Goal: Task Accomplishment & Management: Manage account settings

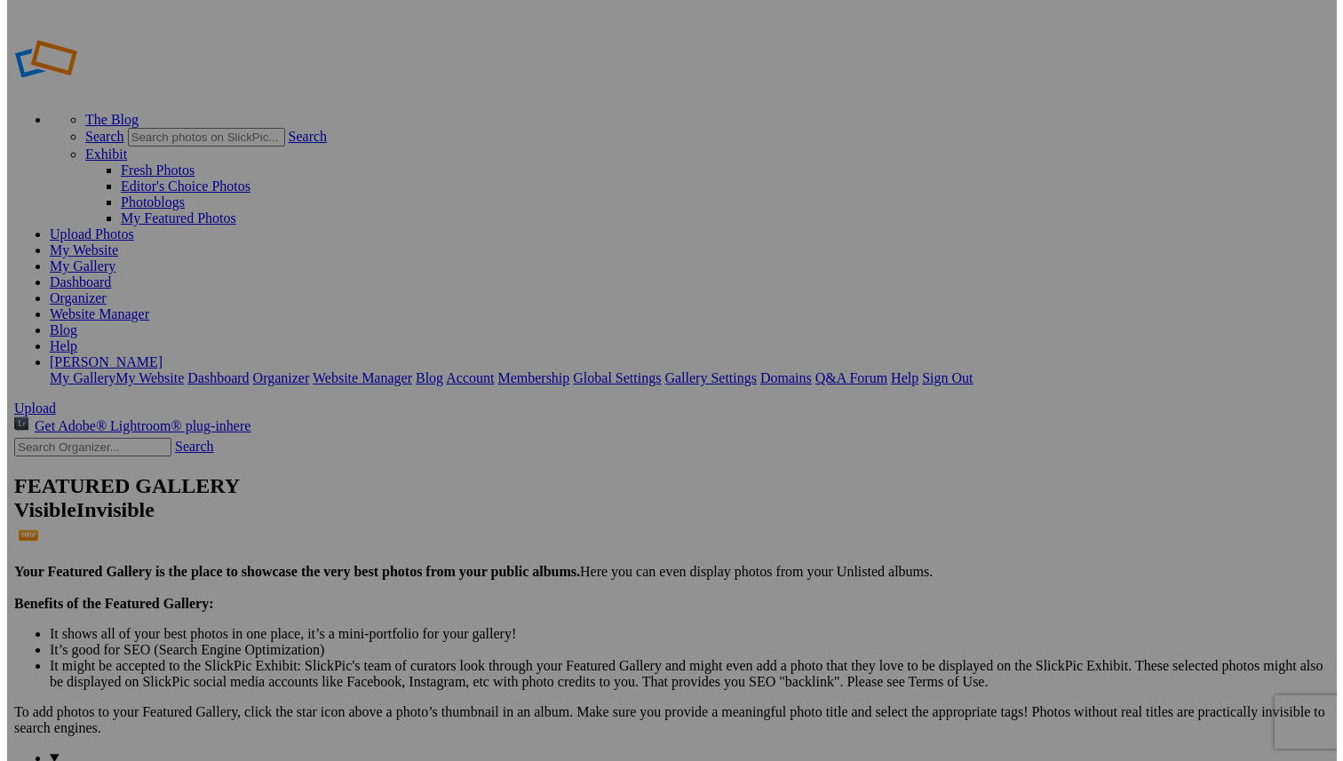
scroll to position [559, 0]
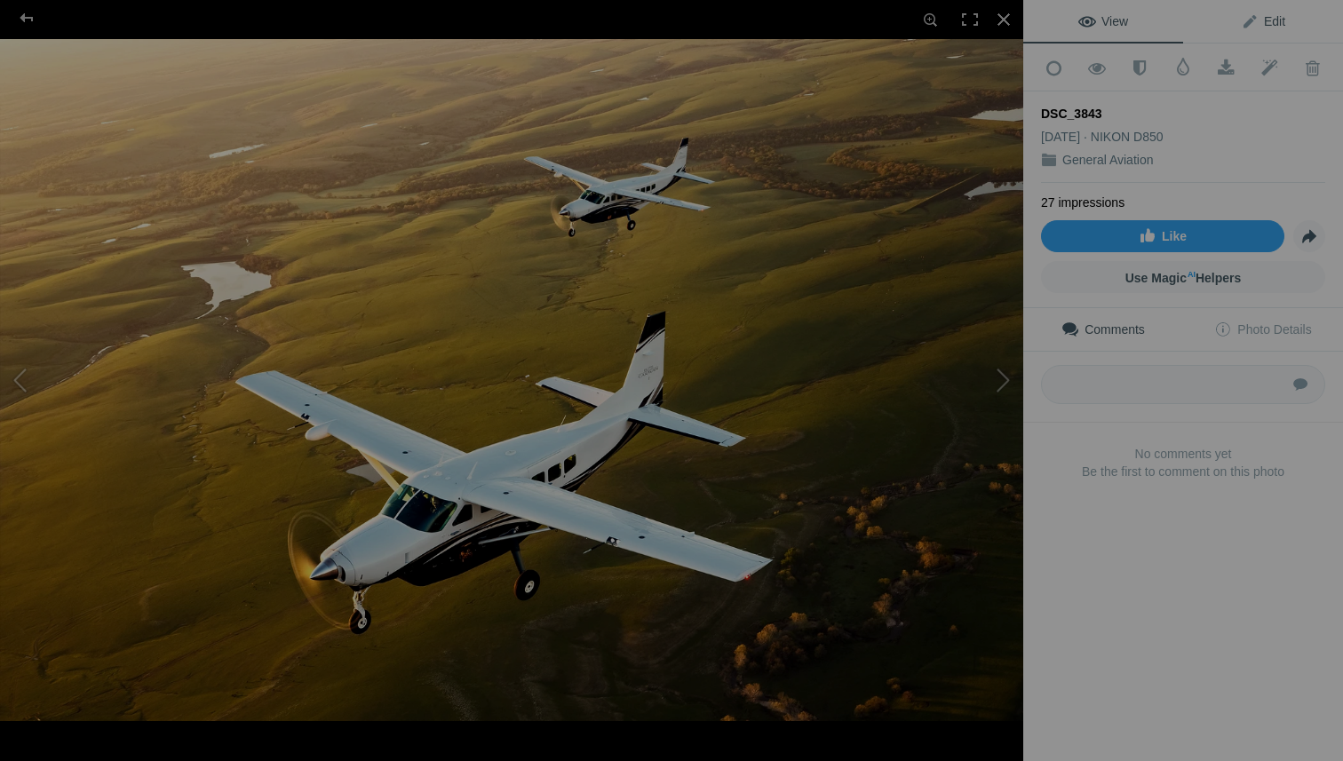
click at [1266, 14] on span "Edit" at bounding box center [1262, 21] width 44 height 14
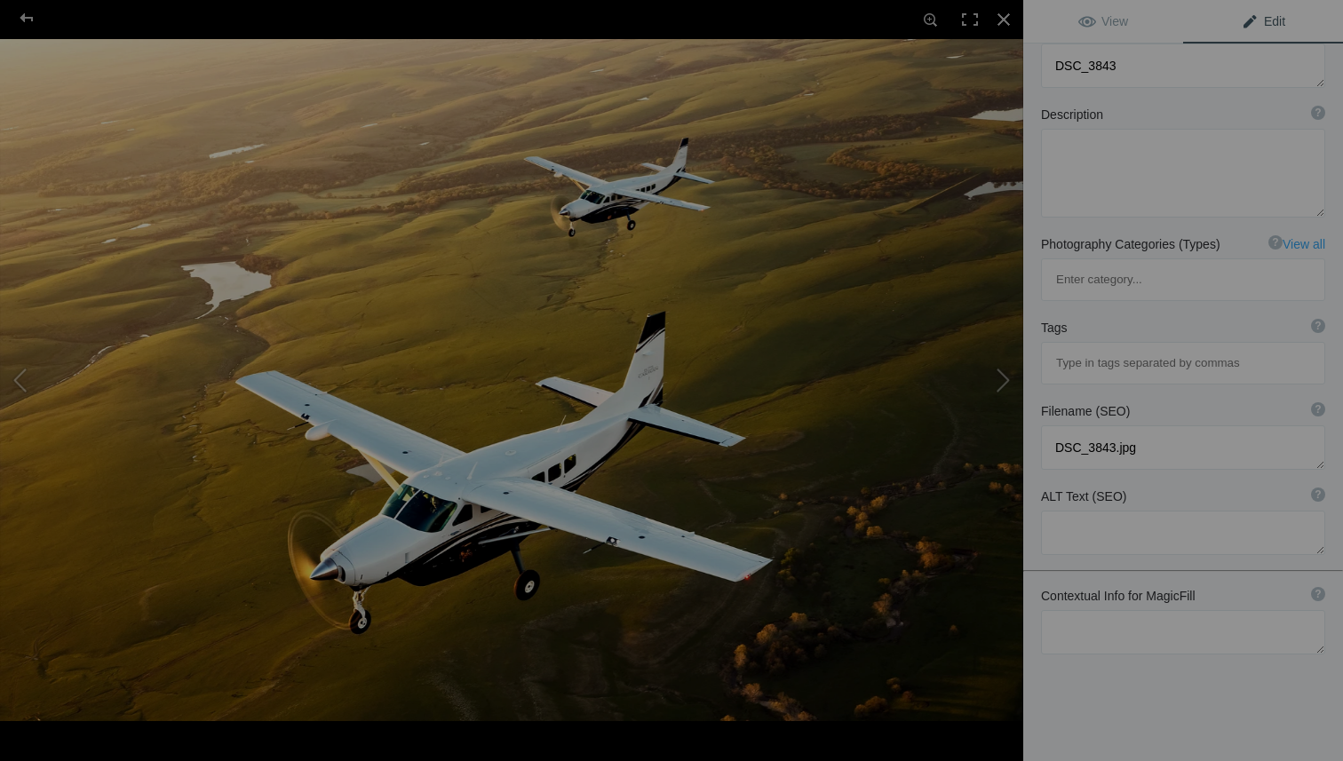
scroll to position [133, 0]
click at [1098, 607] on textarea at bounding box center [1183, 629] width 284 height 44
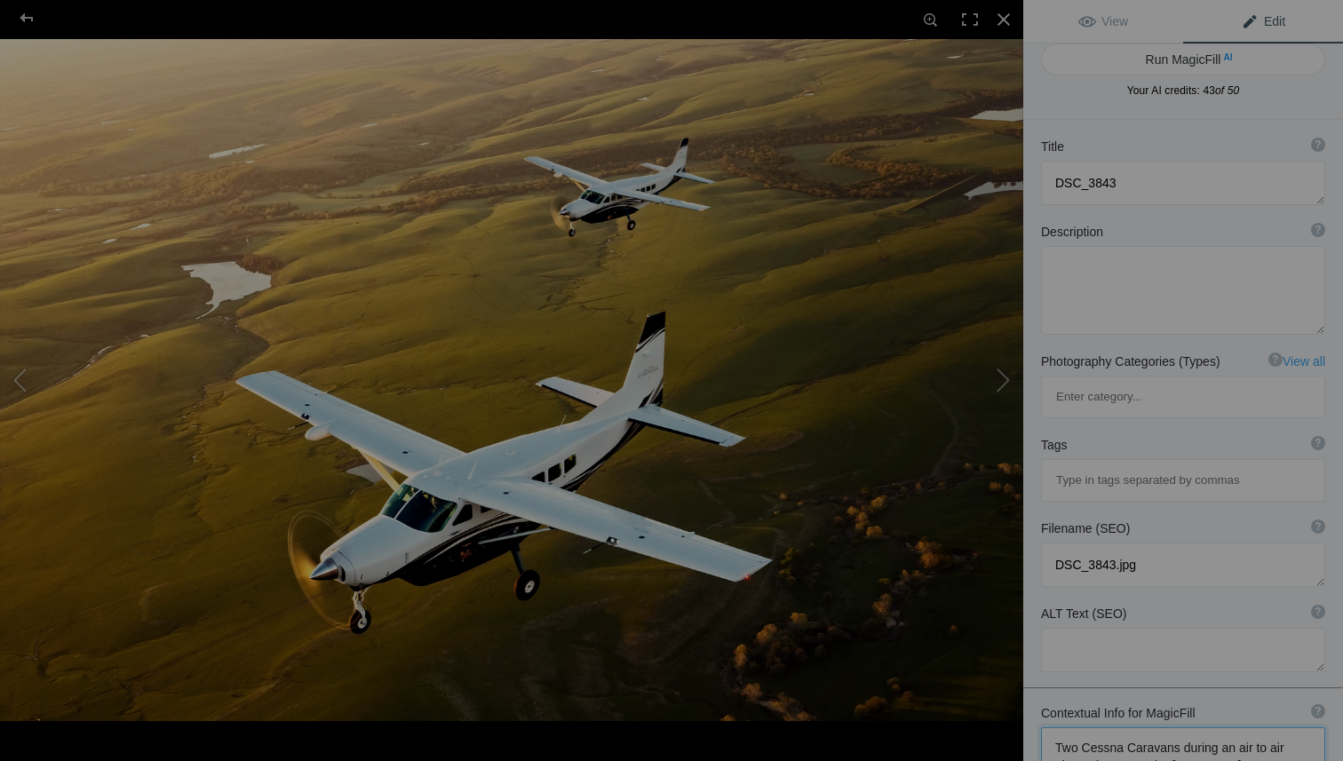
scroll to position [0, 0]
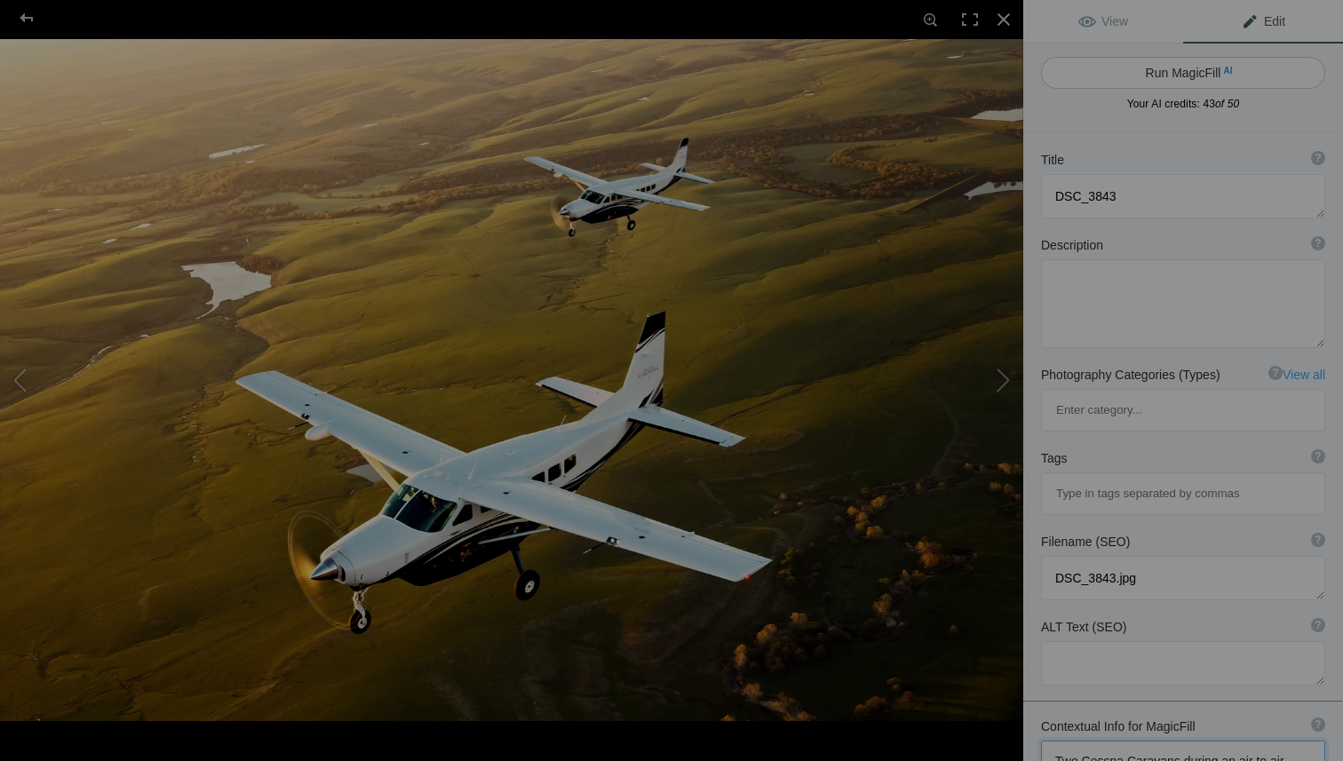
type textarea "Two Cessna Caravans during an air to air photo shoot over the [US_STATE][GEOGRA…"
click at [1176, 70] on button "Run MagicFill AI" at bounding box center [1183, 73] width 284 height 32
type textarea "Cessna Caravans in Flight Over [US_STATE] [GEOGRAPHIC_DATA]"
type textarea "This stunning aerial photograph captures two Cessna Caravans gracefully soaring…"
type textarea "cessna-caravans-[US_STATE]-[GEOGRAPHIC_DATA]-hills.jpg"
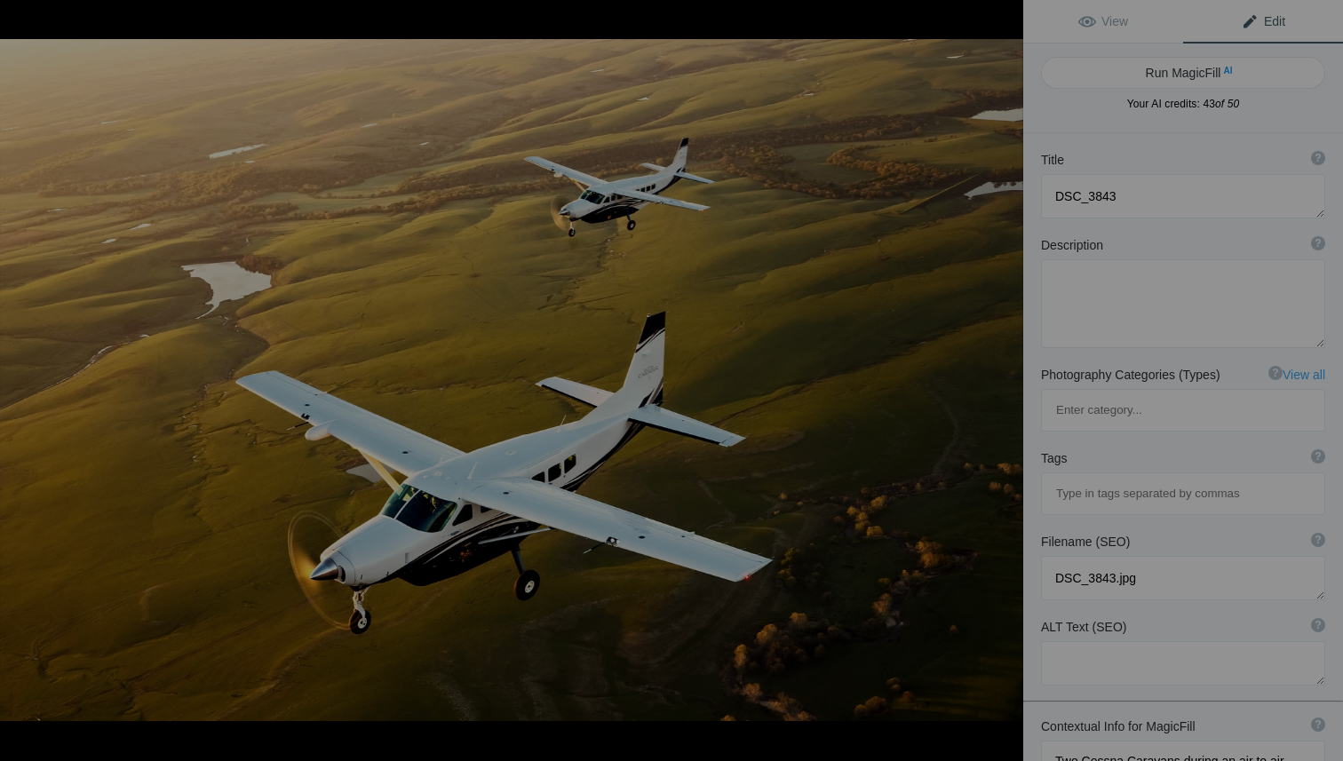
type textarea "Two Cessna Caravans flying over the [US_STATE][GEOGRAPHIC_DATA] at sunset."
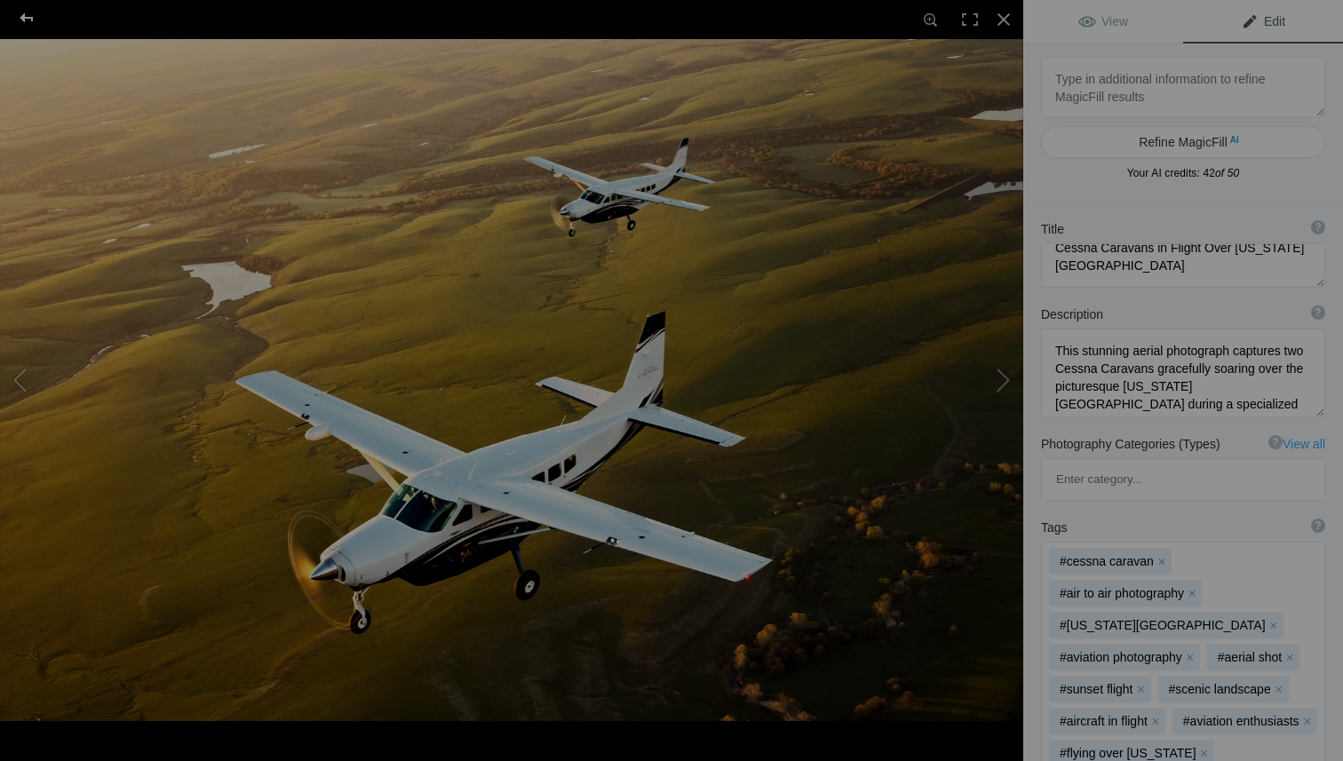
click at [26, 12] on div at bounding box center [27, 18] width 64 height 36
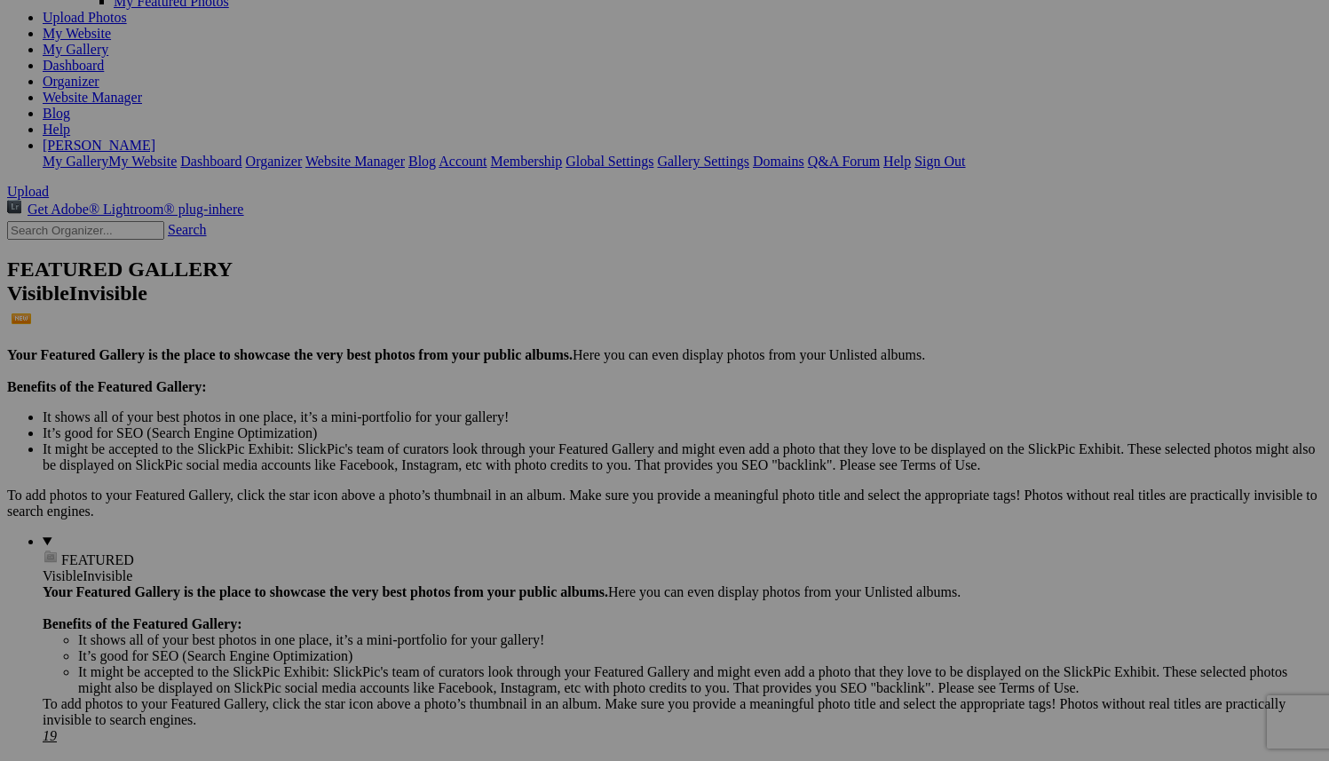
scroll to position [292, 0]
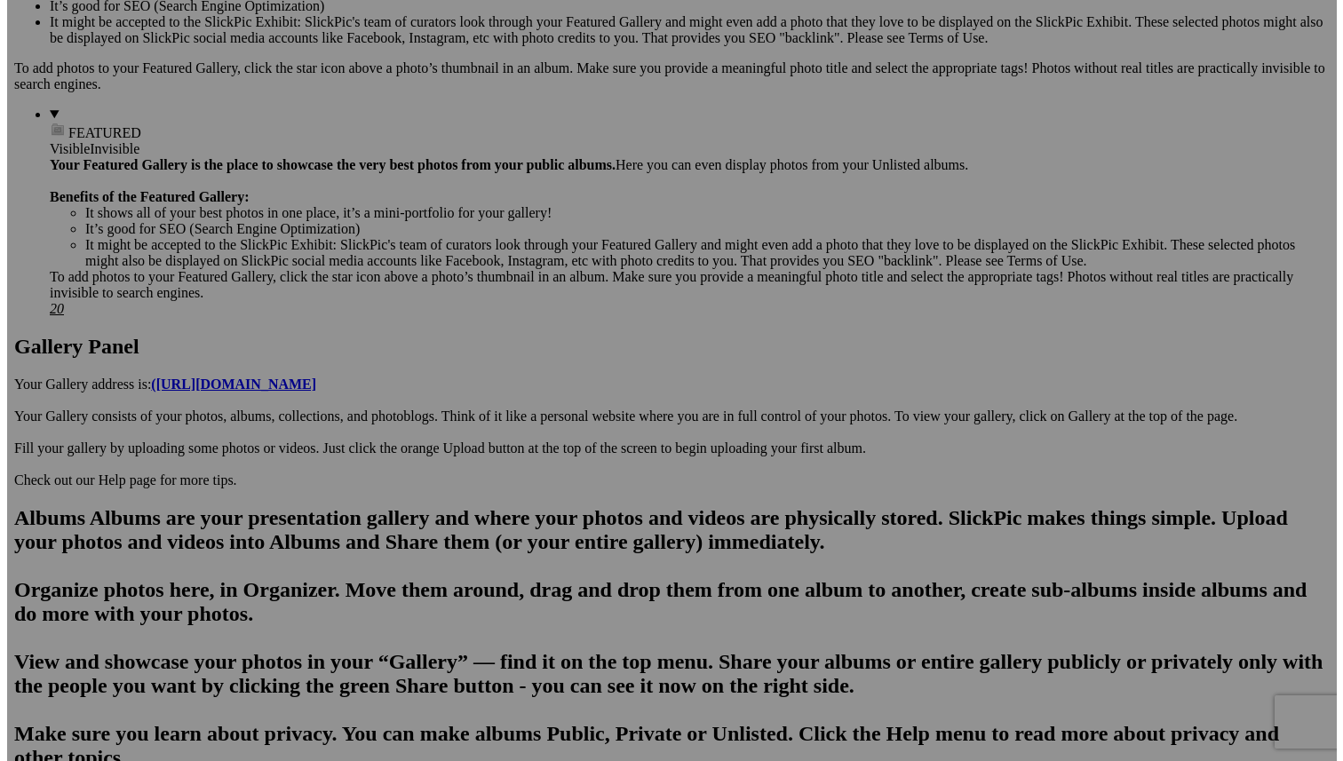
scroll to position [637, 0]
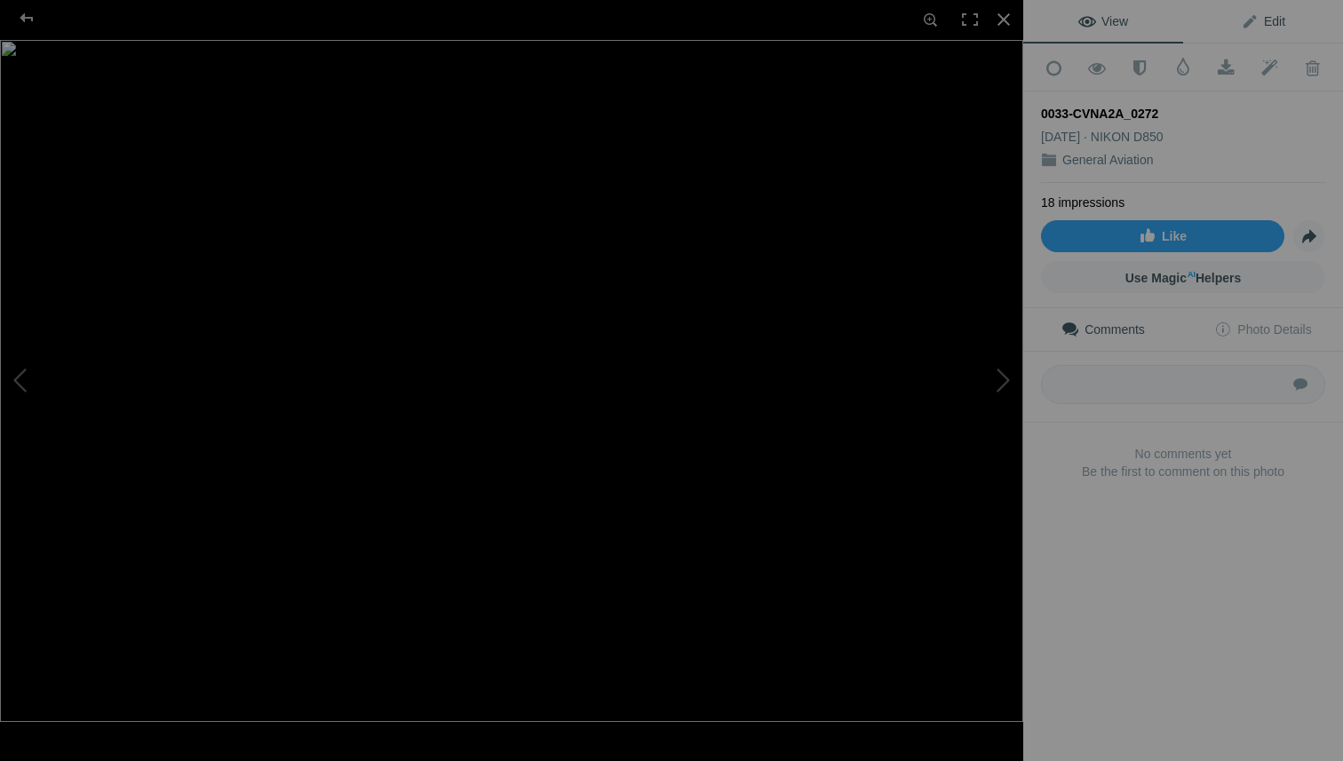
click at [1261, 16] on span "Edit" at bounding box center [1262, 21] width 44 height 14
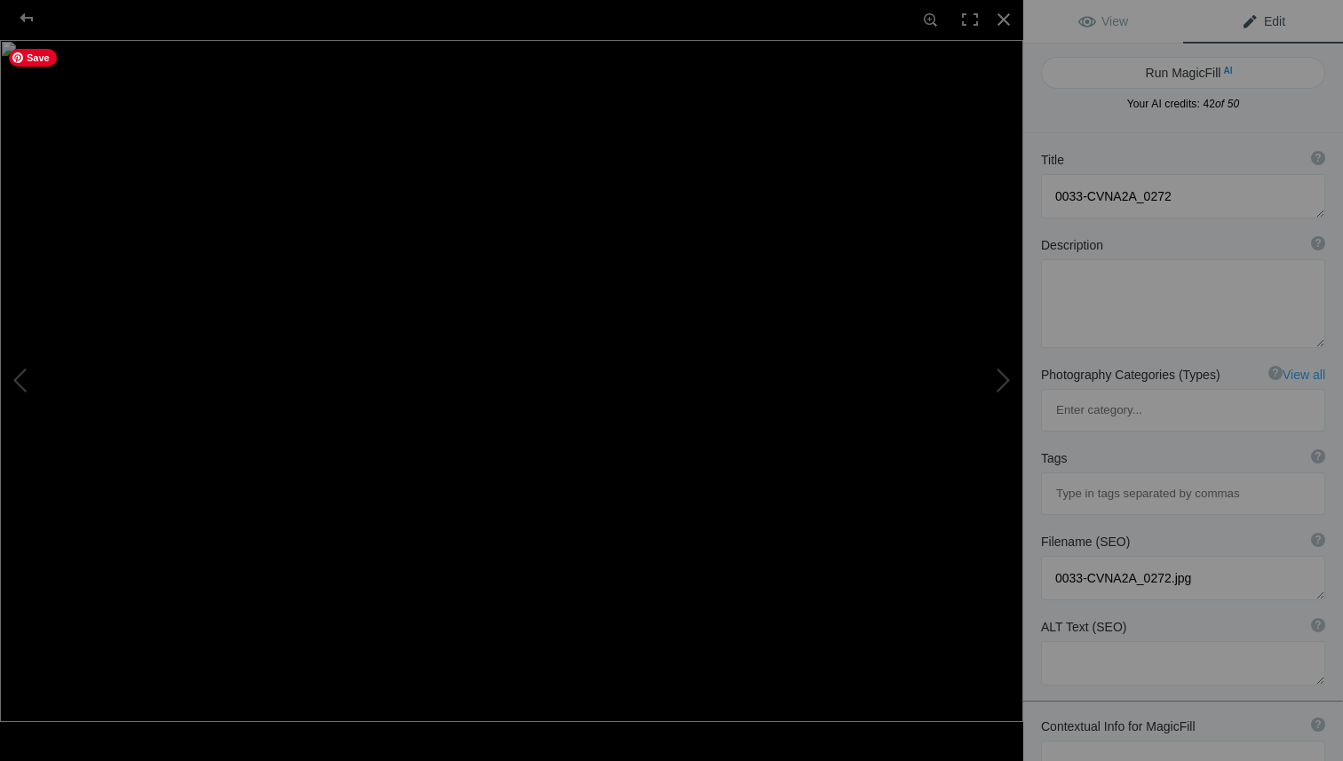
click at [828, 377] on img at bounding box center [511, 381] width 1023 height 682
click at [1097, 741] on textarea at bounding box center [1183, 763] width 284 height 44
type textarea "Cessna Grand Caravan during an air to air photo shoot by commercial photographe…"
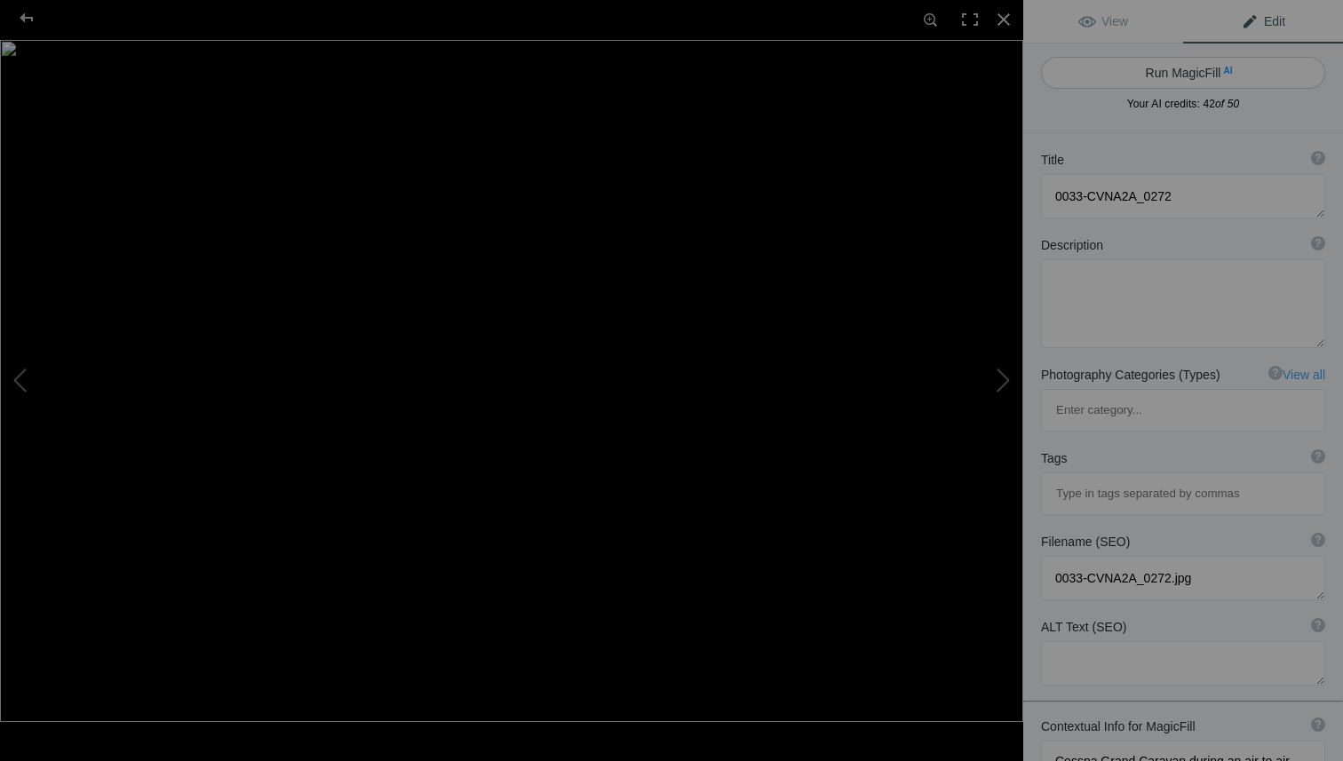
click at [1166, 70] on button "Run MagicFill AI" at bounding box center [1183, 73] width 284 height 32
type textarea "Cessna Grand Caravan Soaring Over Stunning Red Rock Landscape"
type textarea "This breathtaking image captures a Cessna Grand Caravan in flight during an air…"
type textarea "cessna-grand-caravan-red-rocks.jpg"
type textarea "Cessna Grand Caravan flying over vibrant red rock formations during a photo sho…"
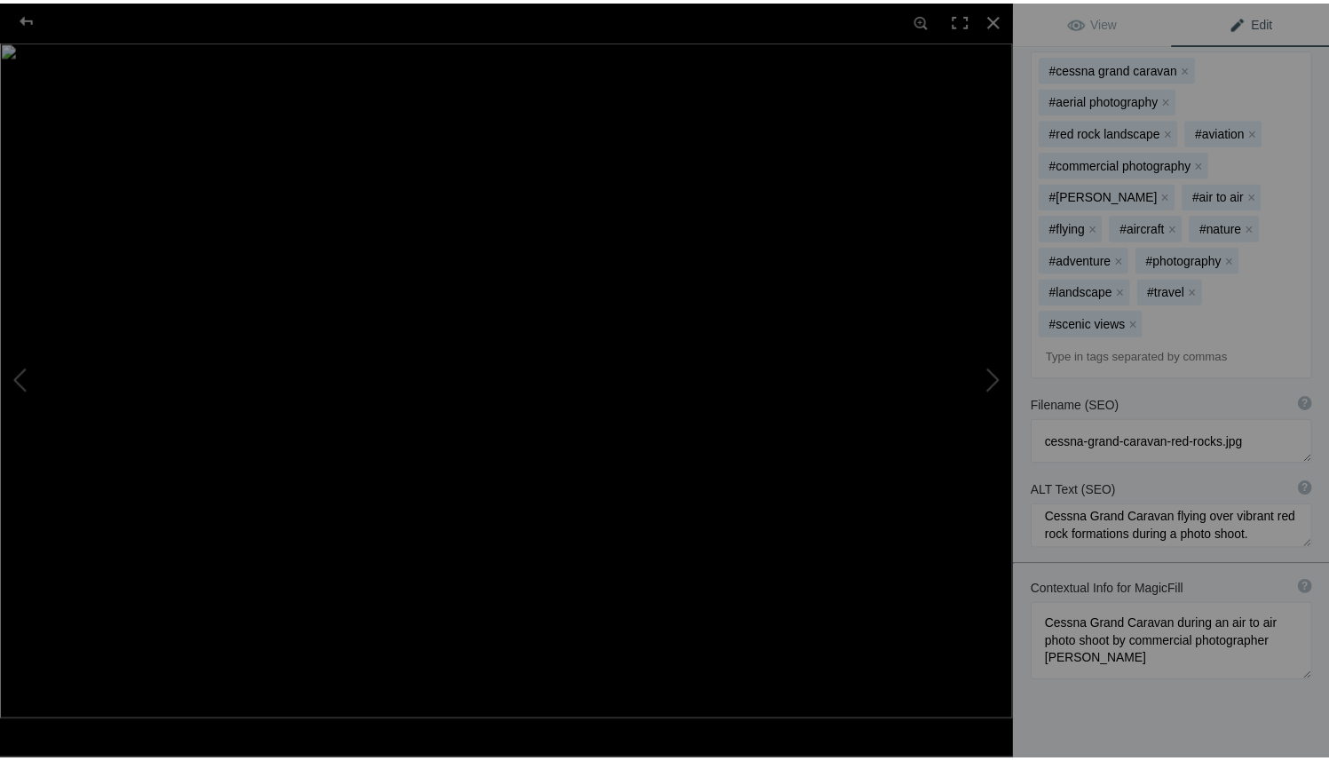
scroll to position [18, 0]
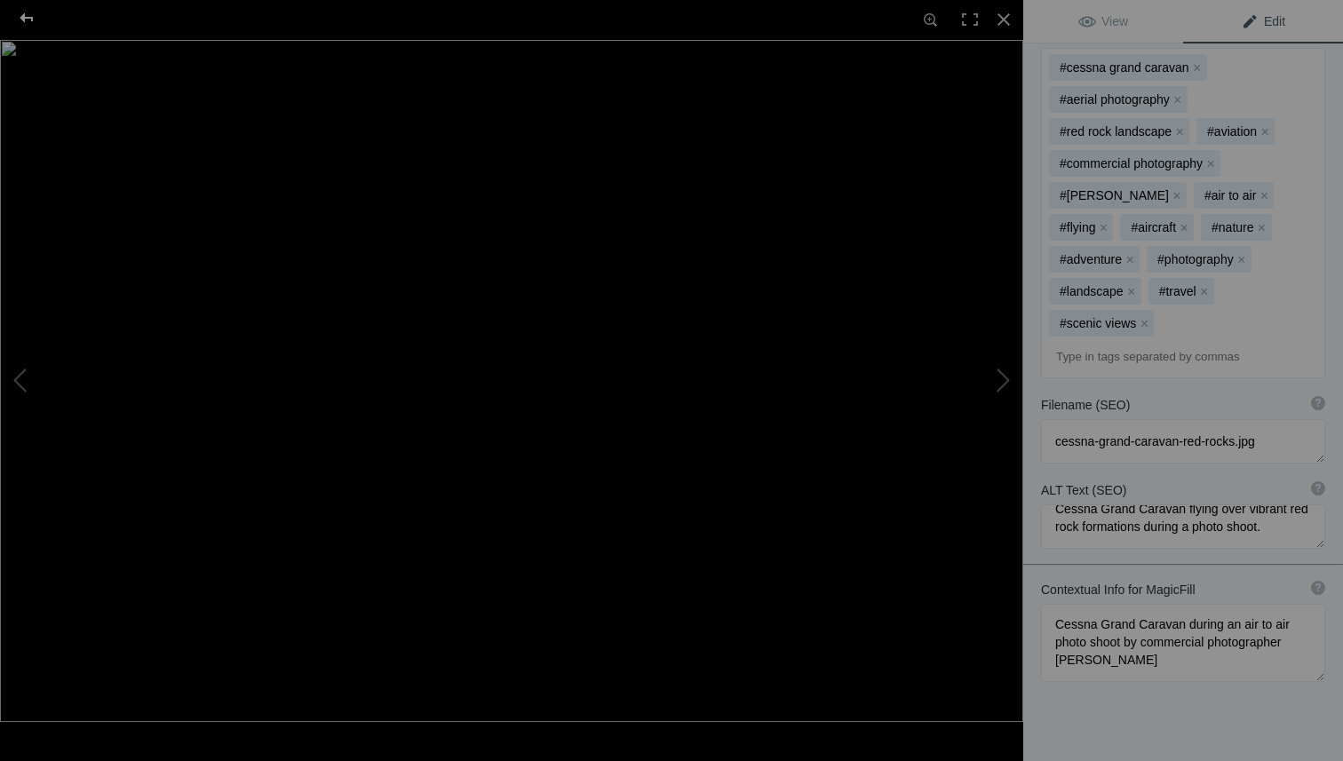
click at [20, 17] on div at bounding box center [27, 18] width 64 height 36
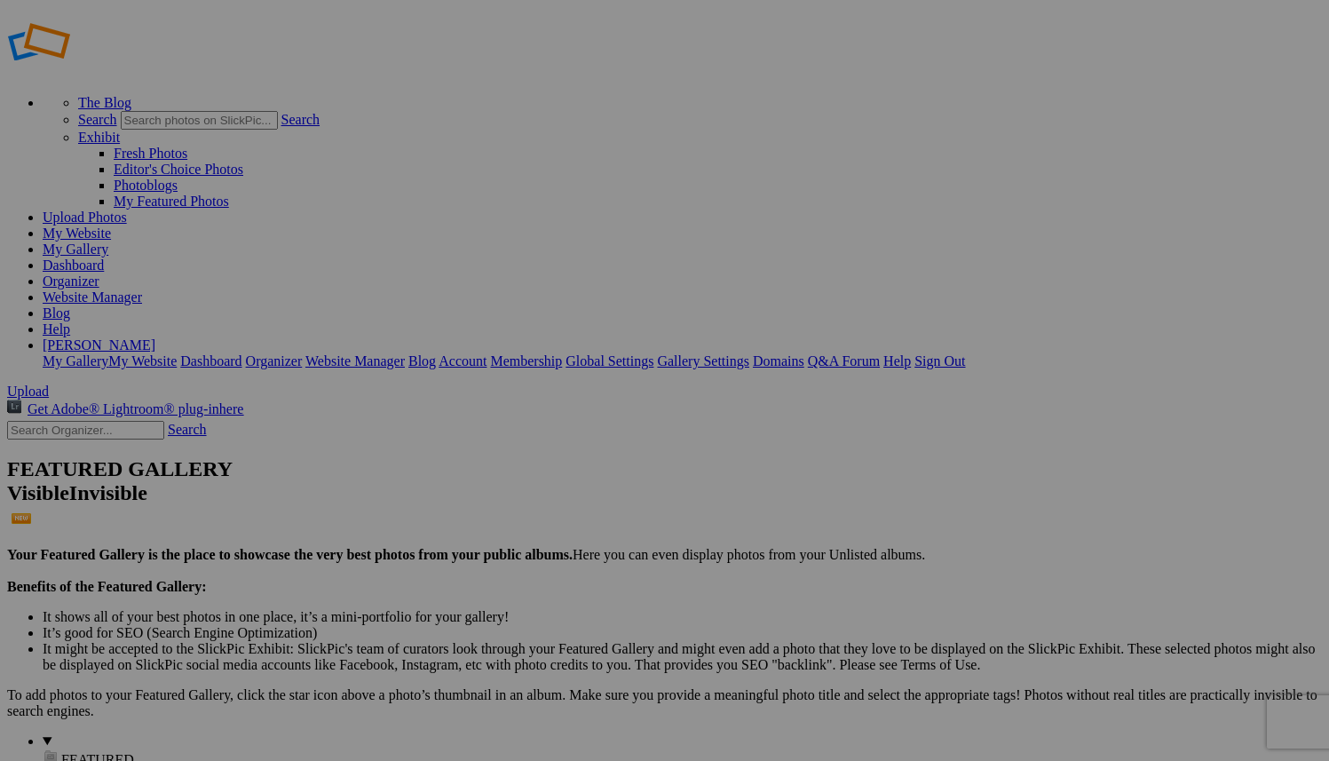
scroll to position [0, 0]
click at [1309, 338] on li "BRETT My Gallery My Website Dashboard Organizer Website Manager Blog Account Me…" at bounding box center [682, 354] width 1279 height 32
click at [749, 354] on link "Gallery Settings" at bounding box center [703, 361] width 92 height 15
